Goal: Task Accomplishment & Management: Use online tool/utility

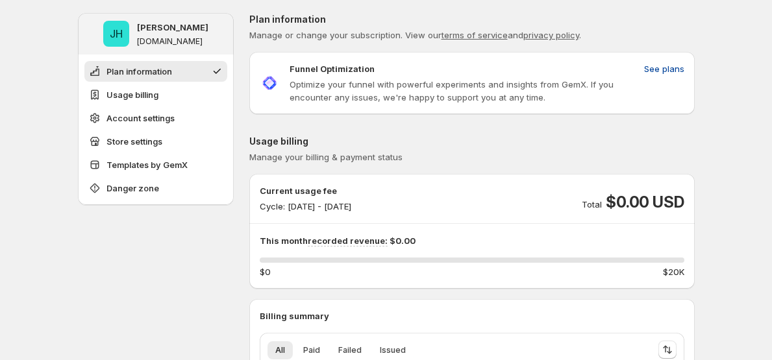
click at [674, 69] on span "See plans" at bounding box center [664, 68] width 40 height 13
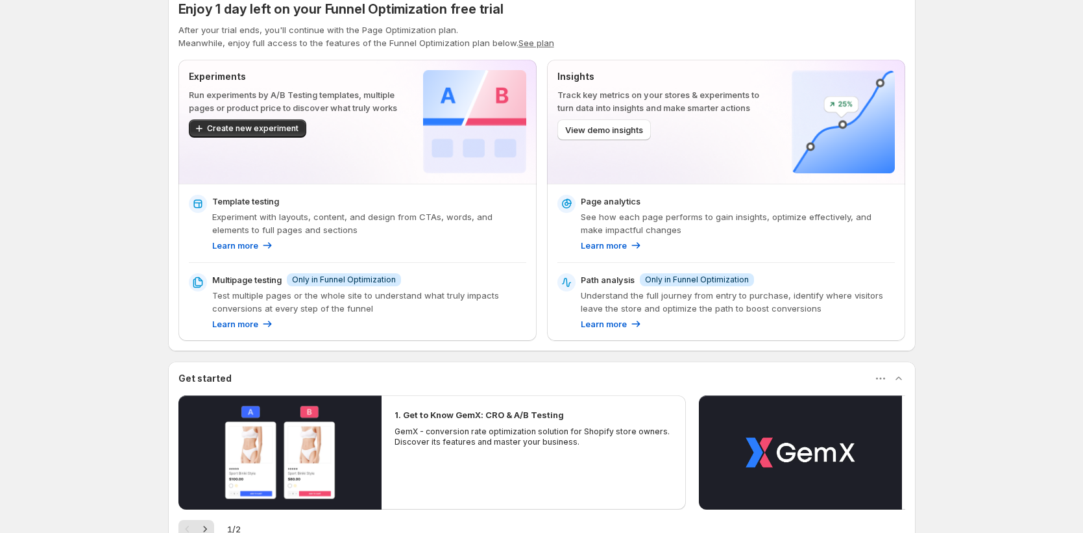
scroll to position [24, 0]
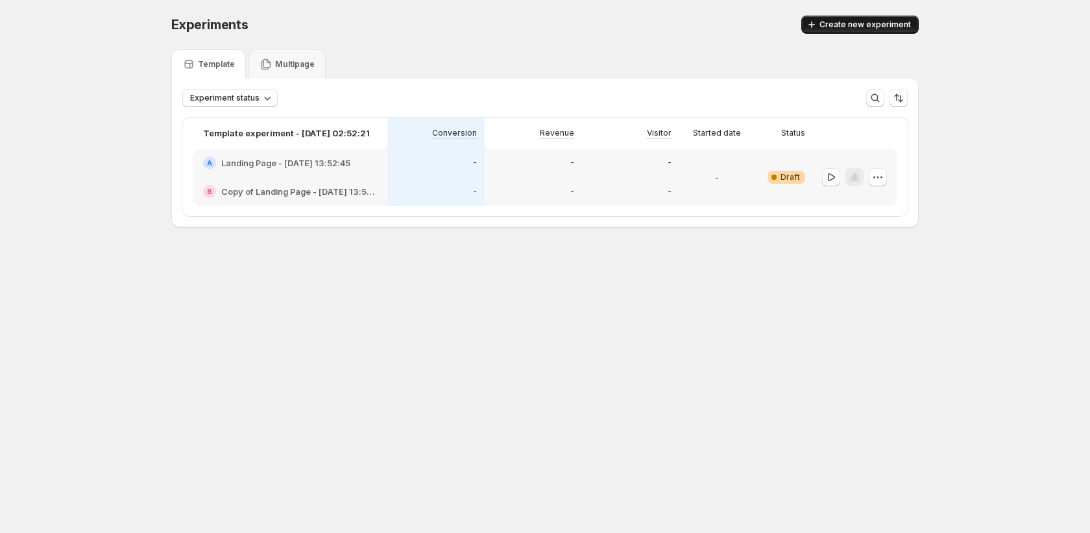
click at [890, 25] on span "Create new experiment" at bounding box center [866, 24] width 92 height 10
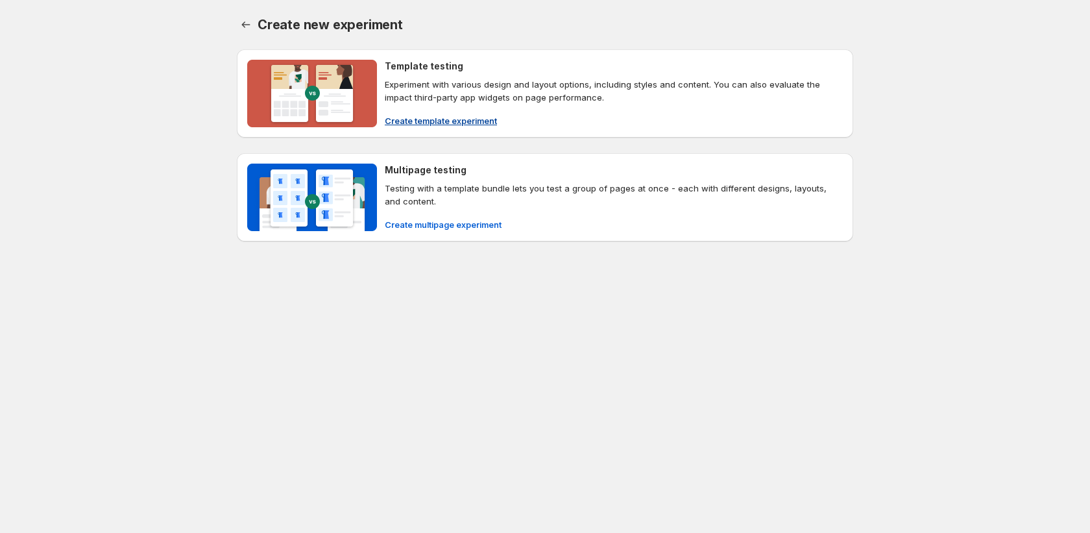
click at [460, 119] on span "Create template experiment" at bounding box center [441, 120] width 112 height 13
click at [455, 121] on span "Create template experiment" at bounding box center [441, 120] width 112 height 13
click at [428, 128] on button "Create template experiment" at bounding box center [441, 120] width 128 height 21
click at [480, 386] on body "Create new experiment. This page is ready Create new experiment Template testin…" at bounding box center [545, 266] width 1090 height 533
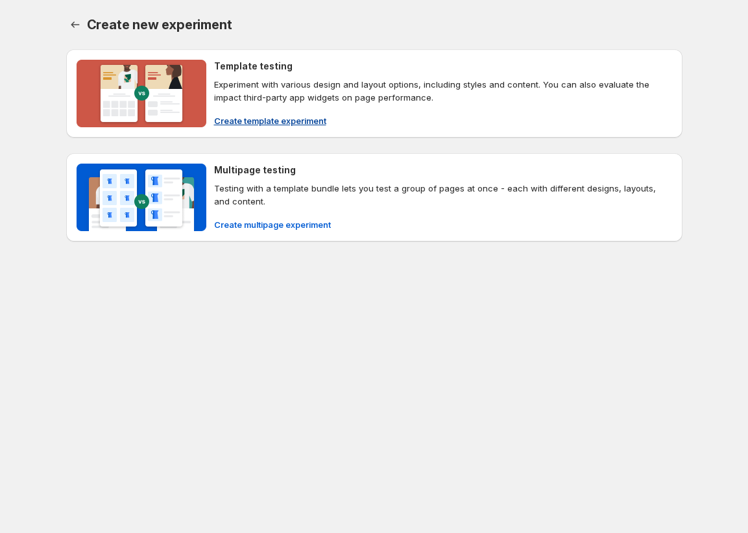
click at [304, 115] on span "Create template experiment" at bounding box center [270, 120] width 112 height 13
click at [265, 339] on body "Create new experiment. This page is ready Create new experiment Template testin…" at bounding box center [374, 266] width 748 height 533
click at [69, 29] on icon "Back" at bounding box center [75, 24] width 13 height 13
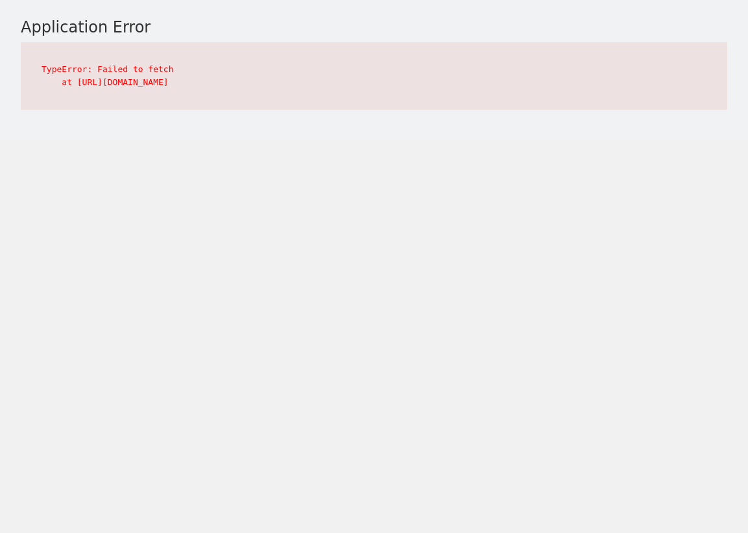
drag, startPoint x: 411, startPoint y: 80, endPoint x: 153, endPoint y: 75, distance: 257.7
click at [153, 75] on pre "TypeError: Failed to fetch at https://cdn.shopify.com/shopifycloud/app-bridge.j…" at bounding box center [374, 75] width 707 height 67
click at [350, 130] on main "Application Error TypeError: Failed to fetch at https://cdn.shopify.com/shopify…" at bounding box center [374, 69] width 748 height 139
drag, startPoint x: 271, startPoint y: 80, endPoint x: 354, endPoint y: 79, distance: 82.5
click at [354, 79] on pre "TypeError: Failed to fetch at https://cdn.shopify.com/shopifycloud/app-bridge.j…" at bounding box center [374, 75] width 707 height 67
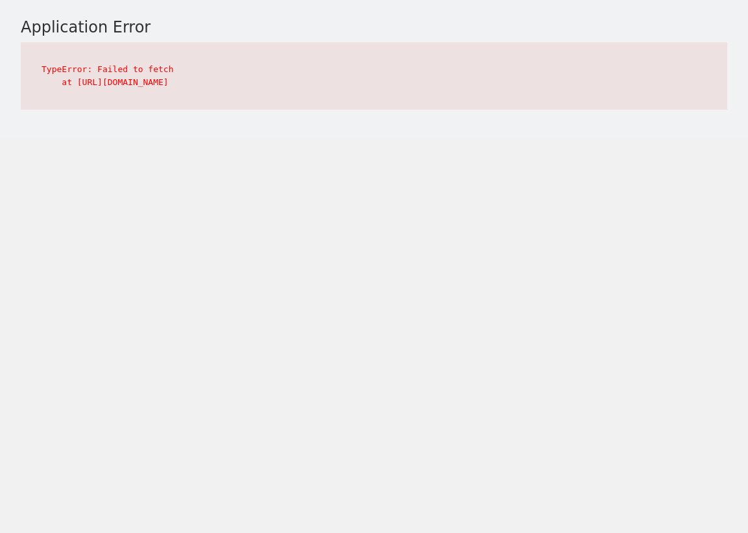
click at [406, 90] on pre "TypeError: Failed to fetch at https://cdn.shopify.com/shopifycloud/app-bridge.j…" at bounding box center [374, 75] width 707 height 67
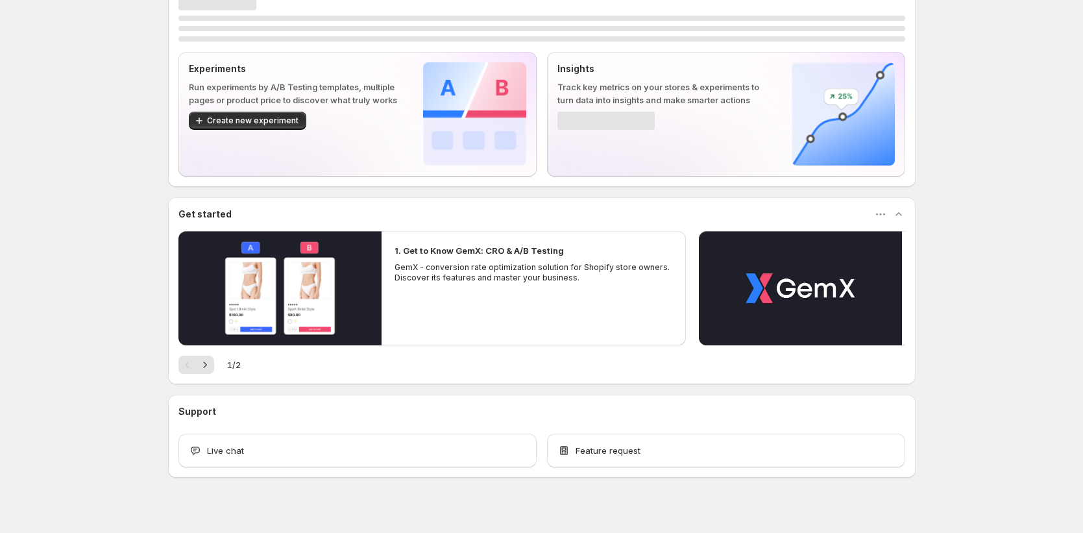
scroll to position [30, 0]
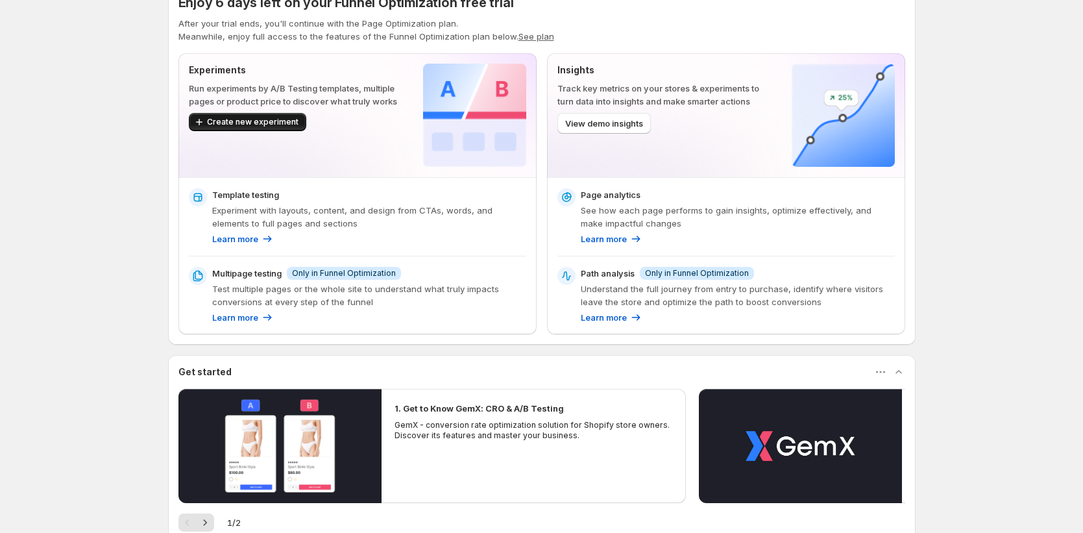
click at [276, 121] on span "Create new experiment" at bounding box center [253, 122] width 92 height 10
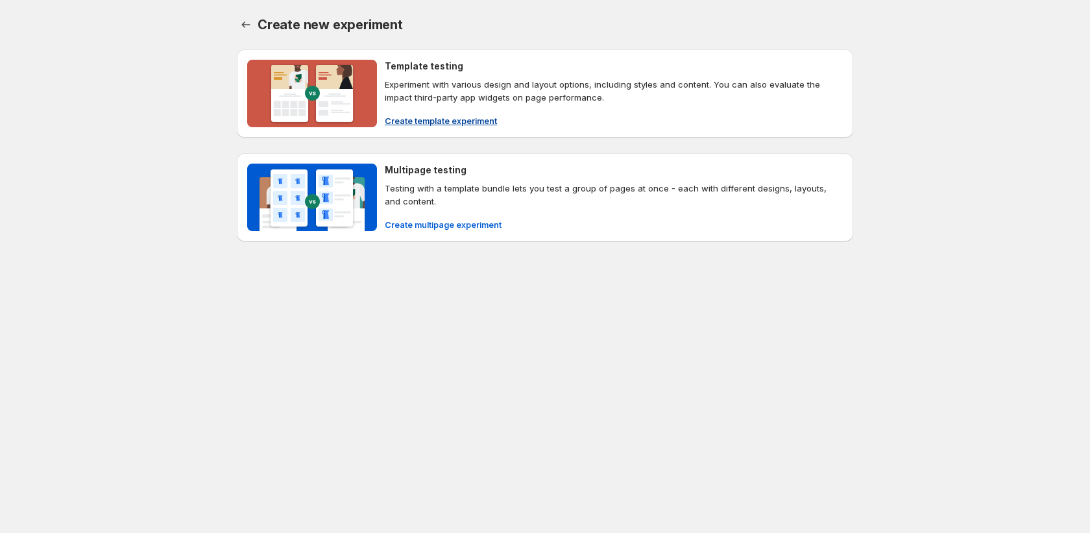
click at [450, 123] on span "Create template experiment" at bounding box center [441, 120] width 112 height 13
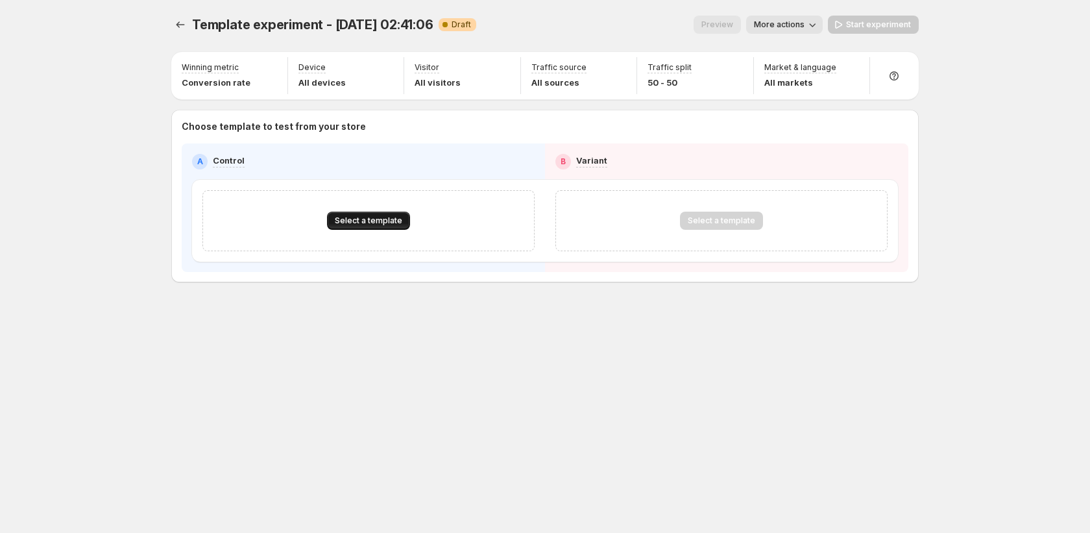
click at [369, 221] on span "Select a template" at bounding box center [368, 220] width 67 height 10
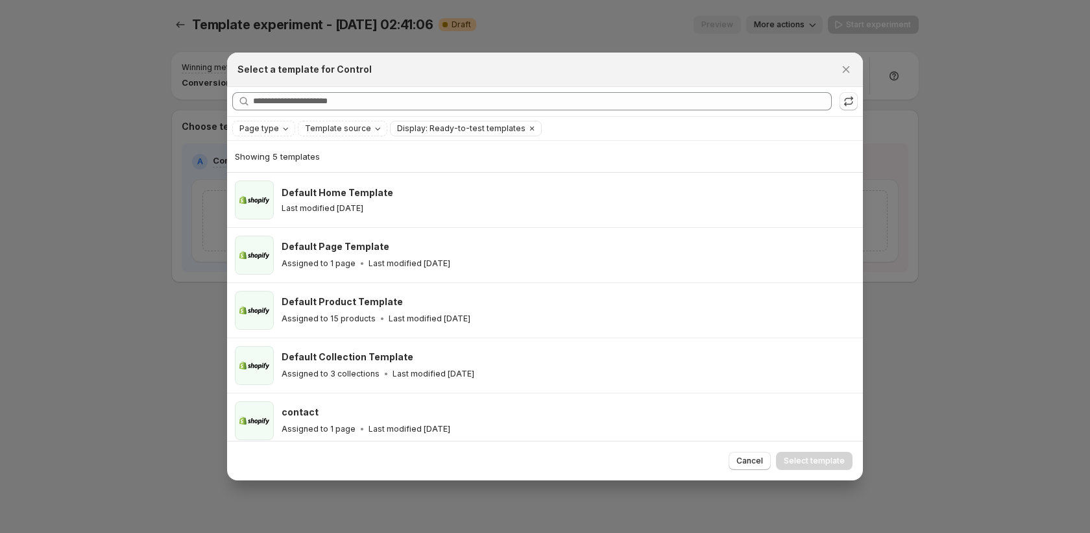
scroll to position [7, 0]
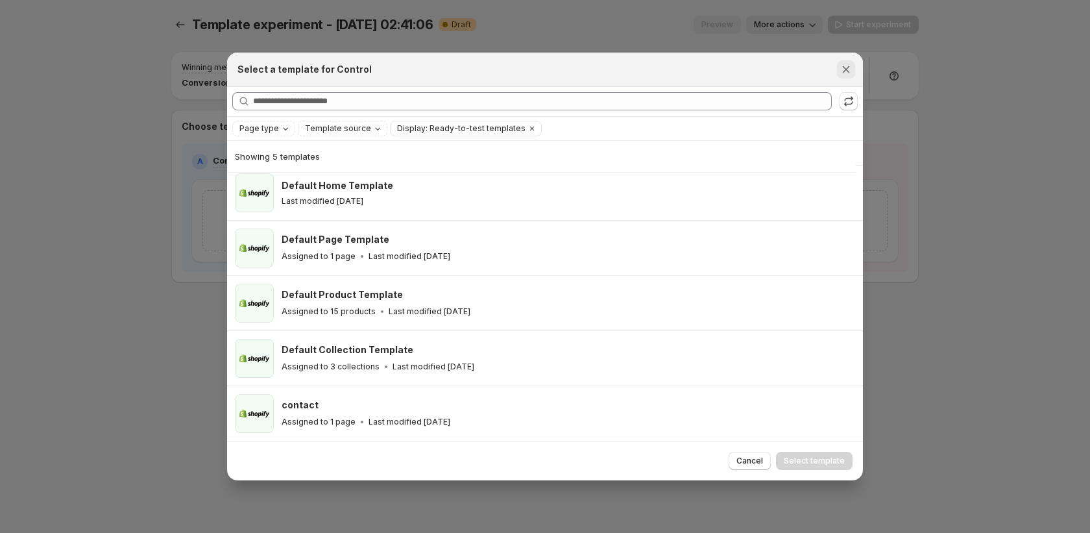
click at [741, 66] on icon "Close" at bounding box center [846, 69] width 13 height 13
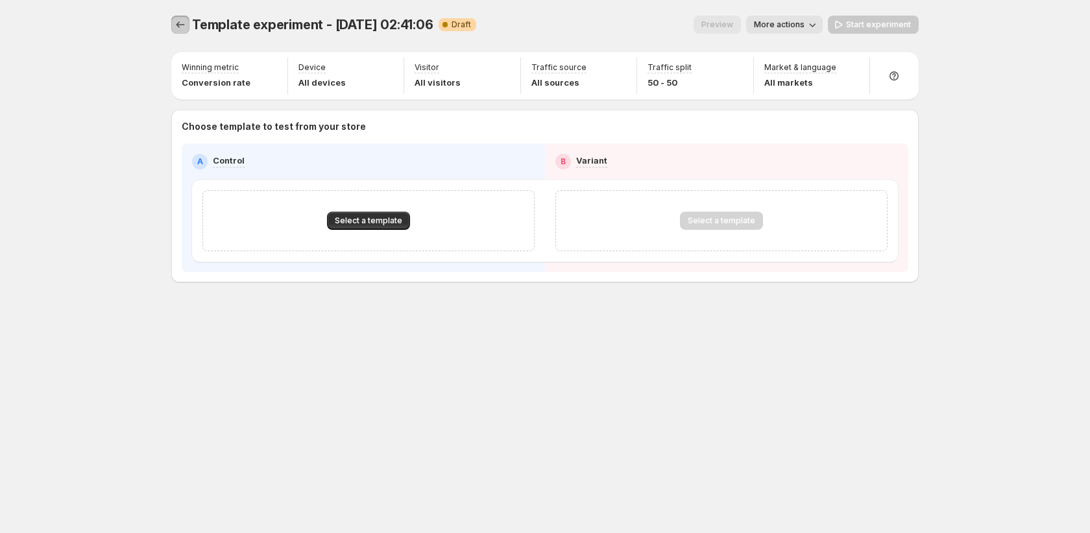
click at [171, 27] on button "Experiments" at bounding box center [180, 25] width 18 height 18
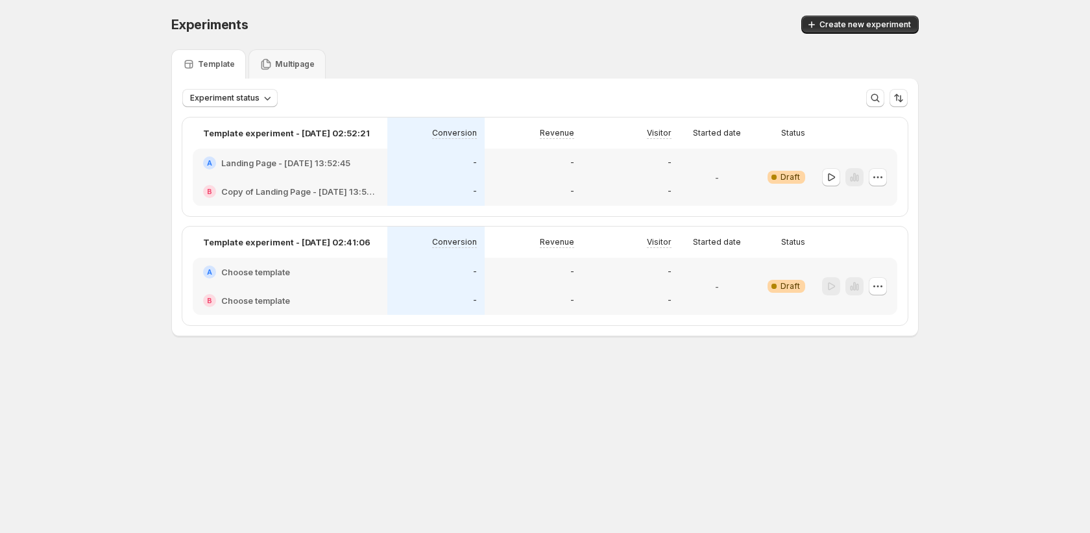
click at [449, 182] on div "-" at bounding box center [435, 191] width 97 height 29
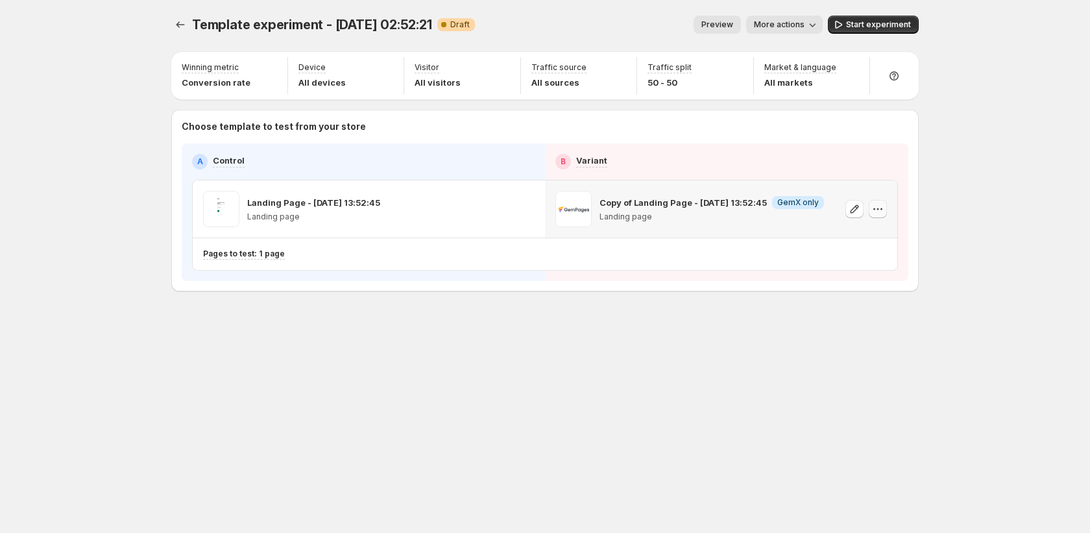
click at [741, 212] on icon "button" at bounding box center [878, 208] width 13 height 13
click at [741, 236] on span "Change template" at bounding box center [879, 237] width 70 height 10
